Goal: Transaction & Acquisition: Purchase product/service

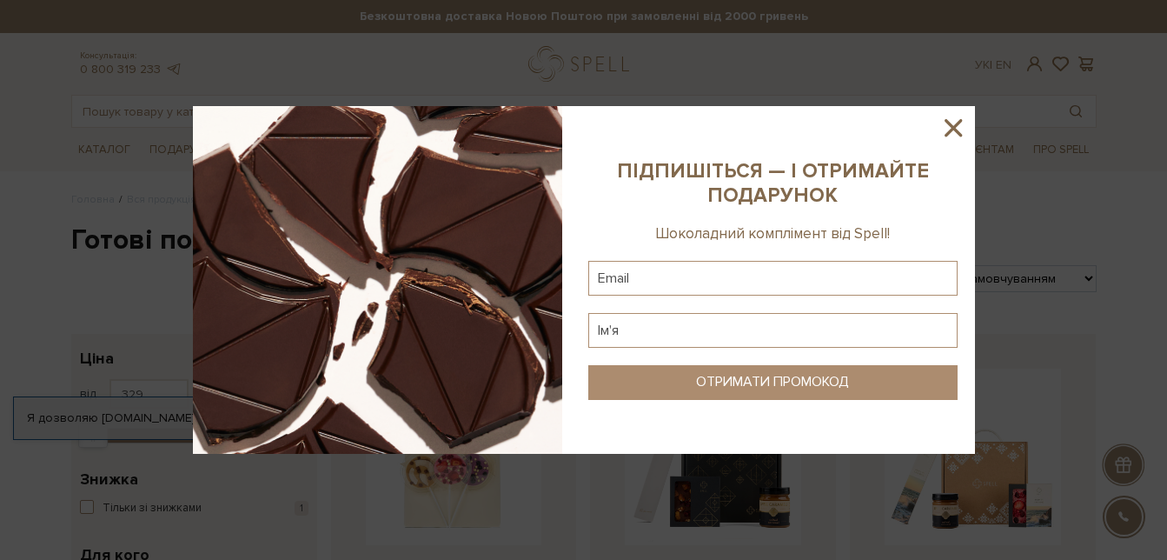
click at [956, 131] on icon at bounding box center [952, 127] width 17 height 17
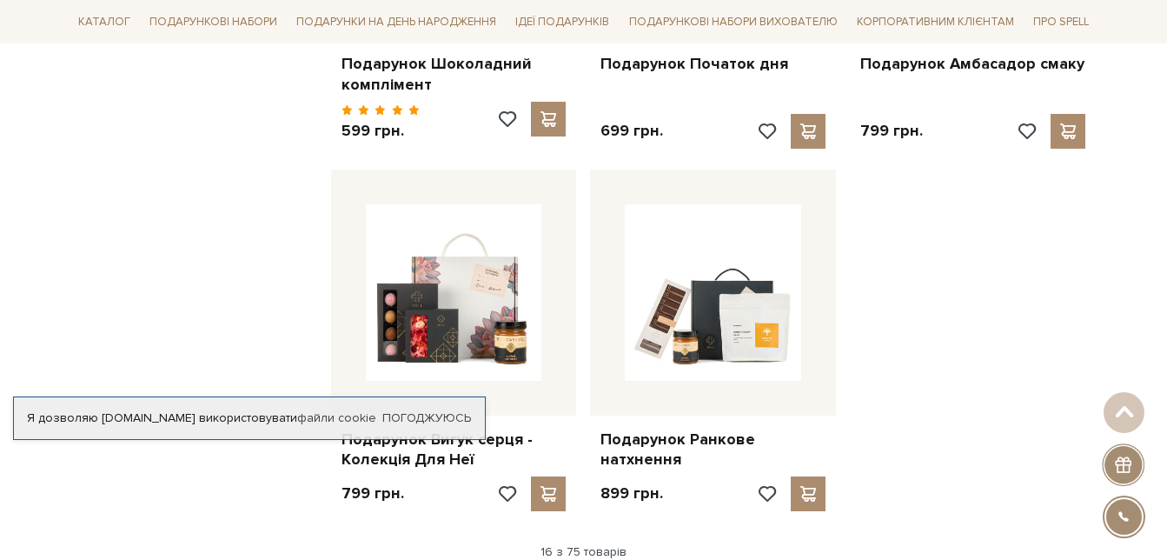
scroll to position [1998, 0]
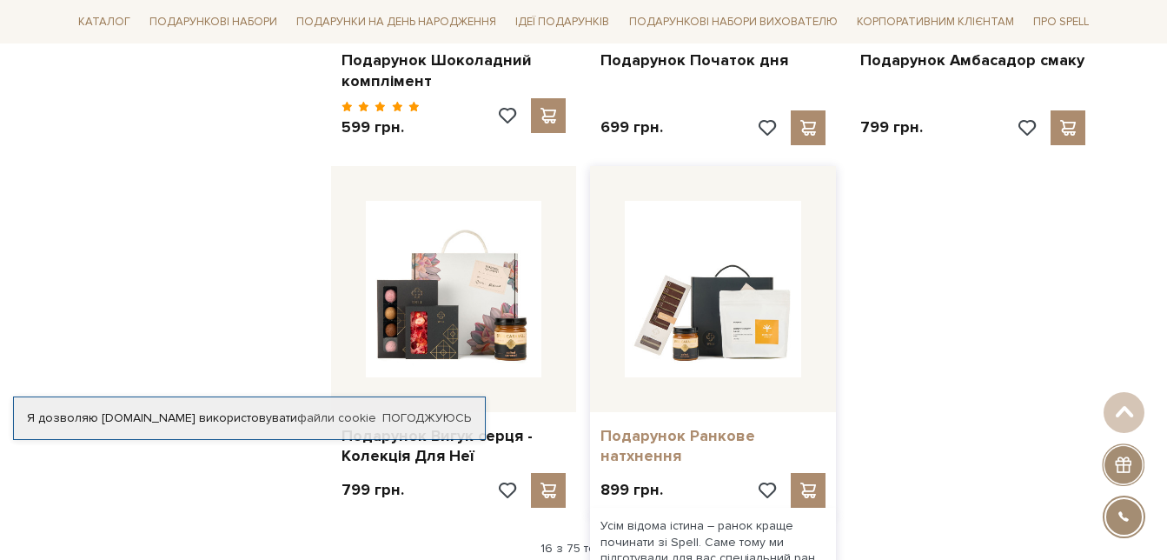
click at [709, 429] on link "Подарунок Ранкове натхнення" at bounding box center [712, 446] width 225 height 41
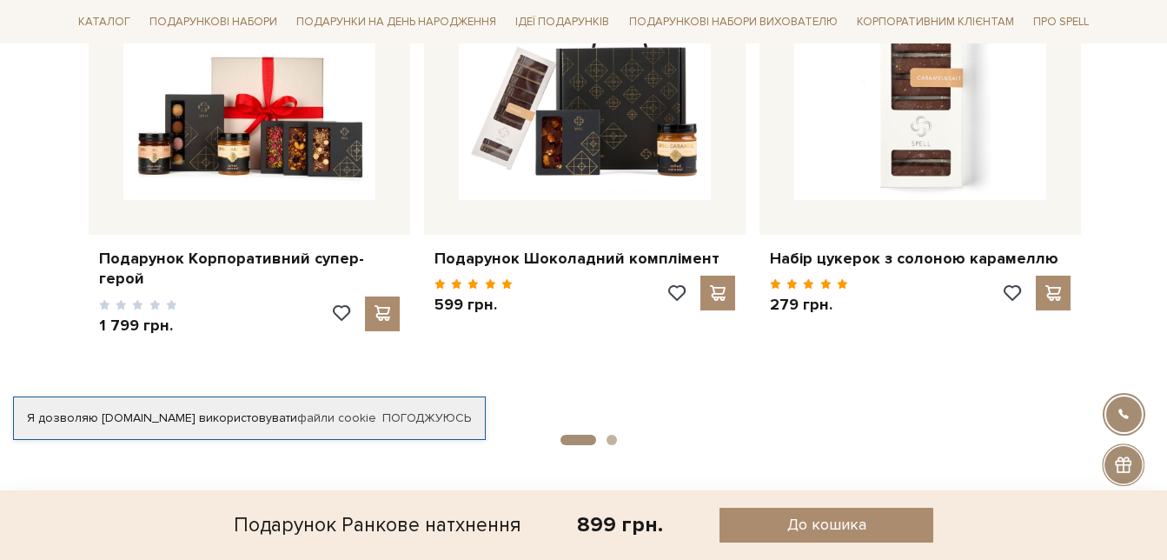
scroll to position [1390, 0]
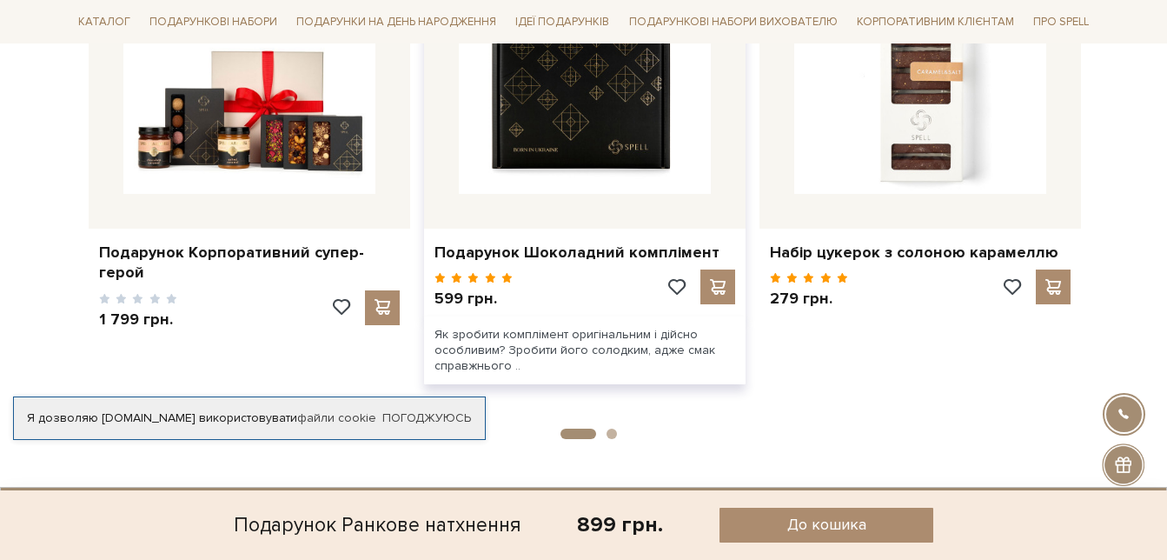
click at [613, 129] on img at bounding box center [585, 68] width 252 height 252
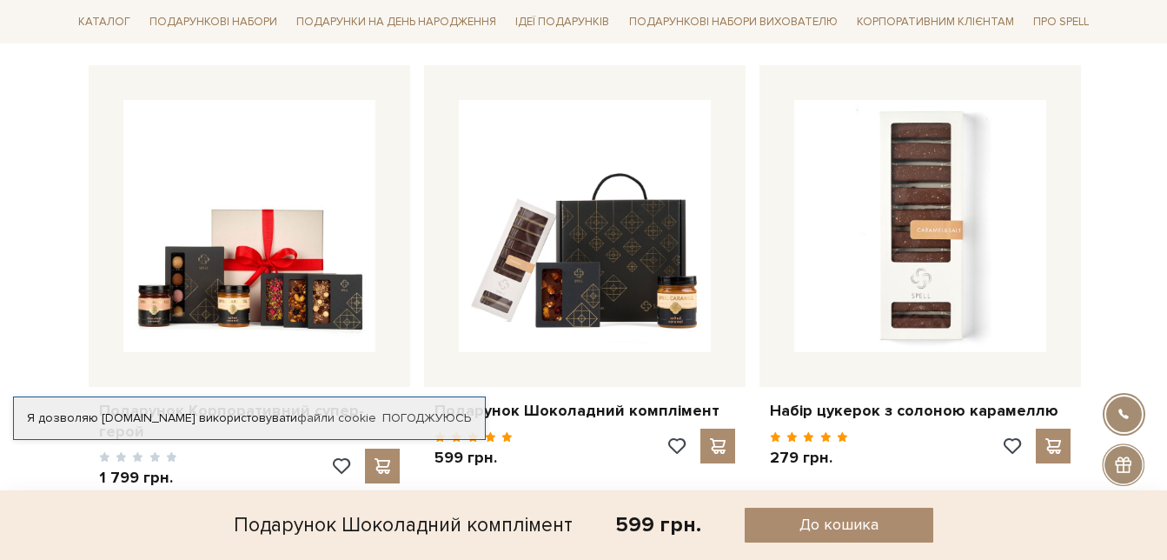
scroll to position [2085, 0]
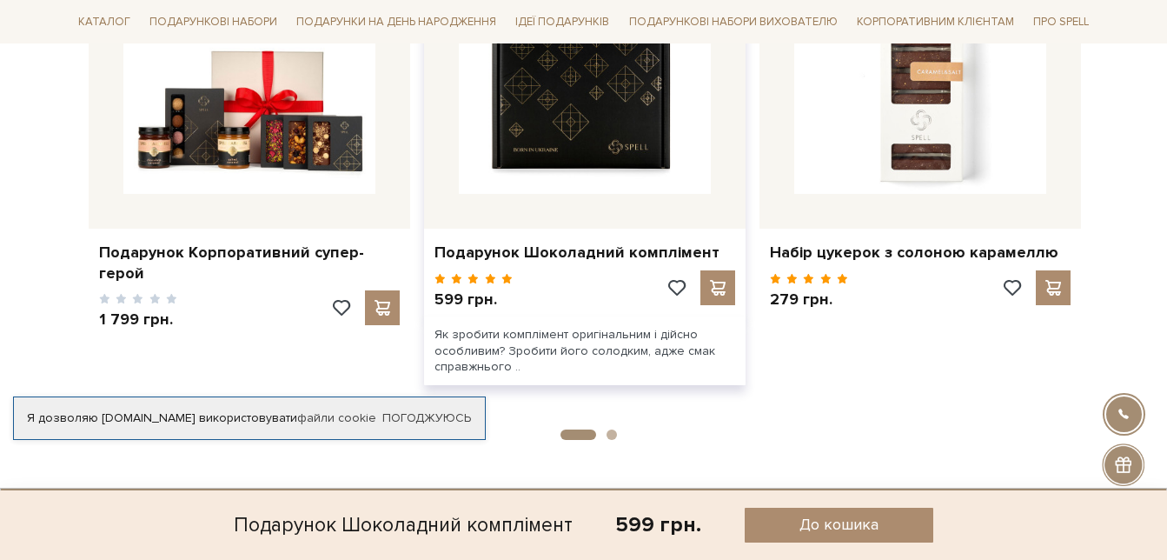
click at [614, 106] on img at bounding box center [585, 68] width 252 height 252
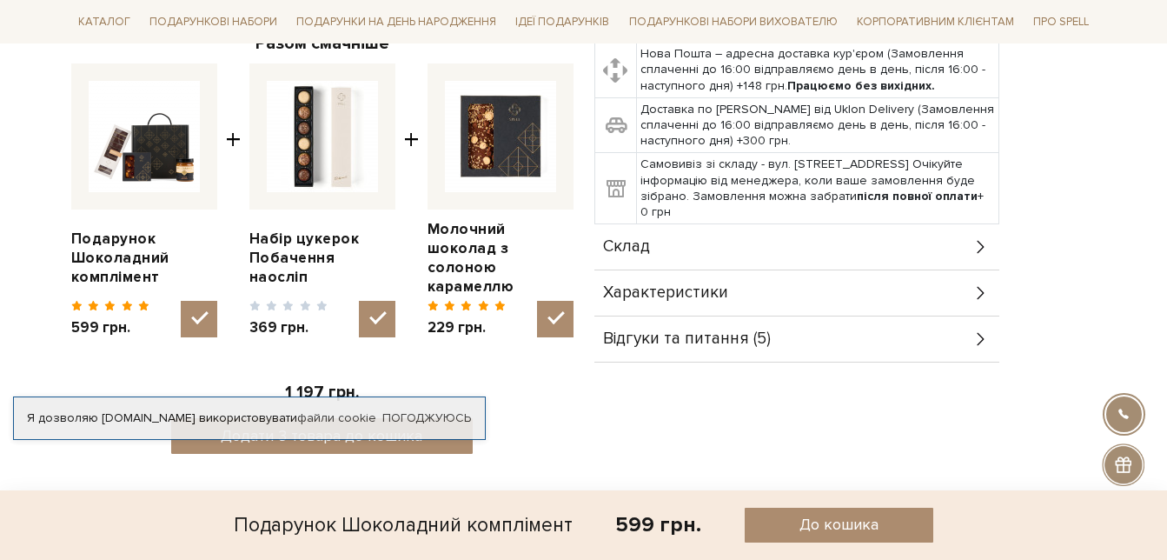
scroll to position [608, 0]
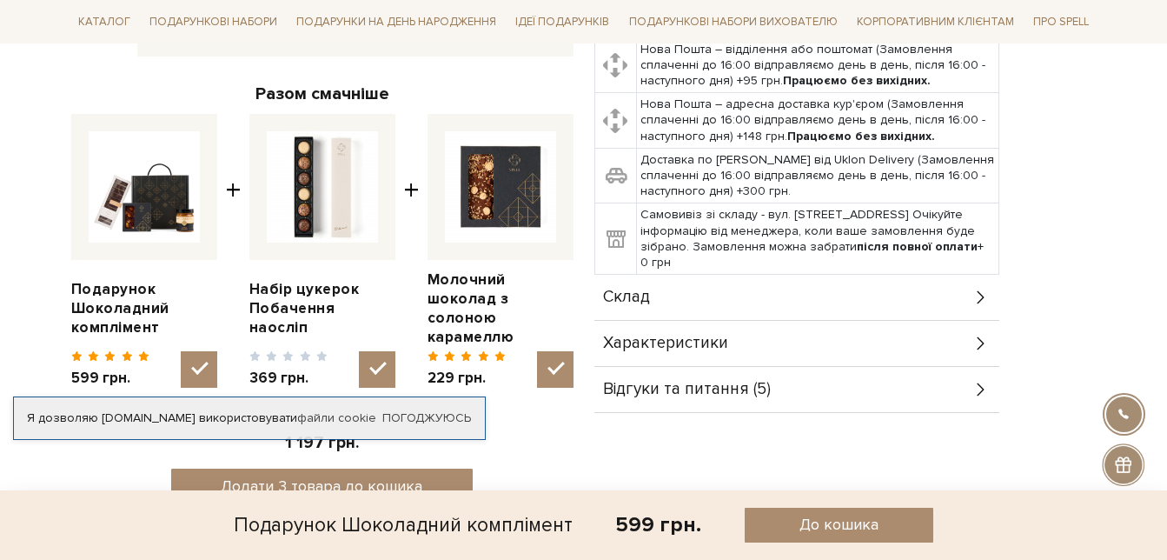
click at [978, 295] on icon at bounding box center [980, 297] width 19 height 19
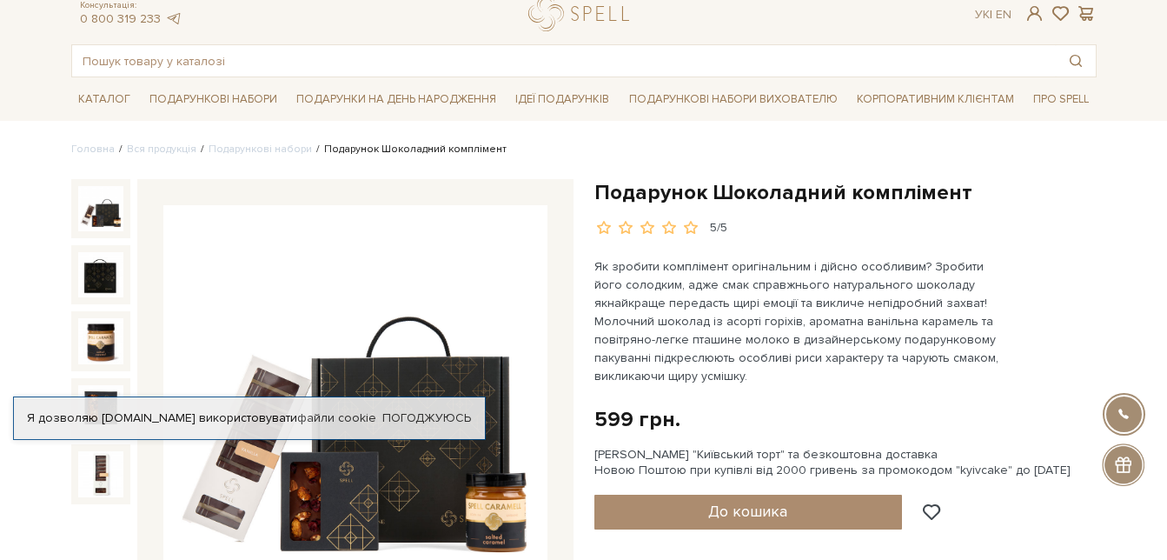
scroll to position [0, 0]
